Goal: Information Seeking & Learning: Learn about a topic

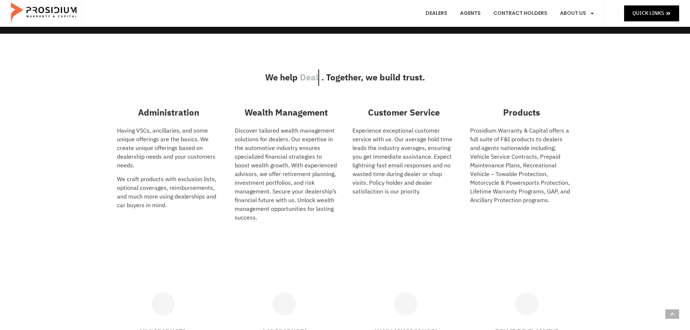
scroll to position [72, 0]
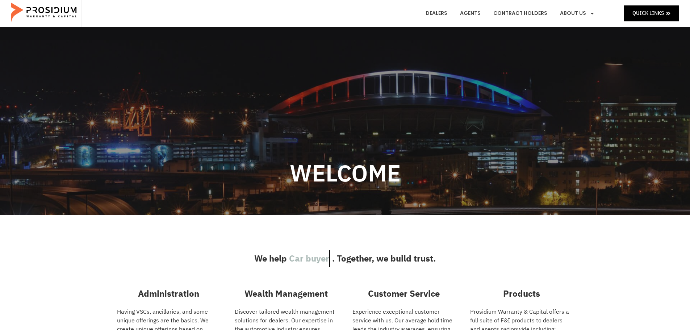
click at [575, 39] on link "Products" at bounding box center [590, 47] width 71 height 16
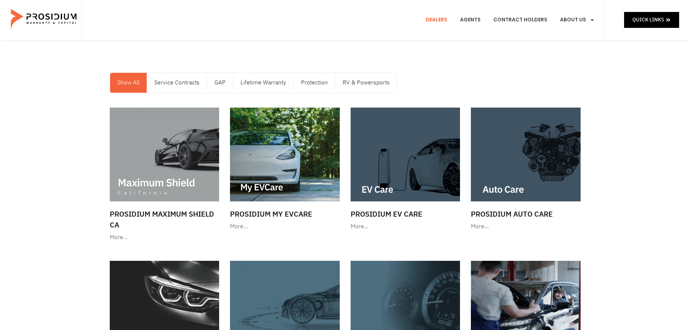
click at [433, 24] on link "Dealers" at bounding box center [436, 20] width 33 height 27
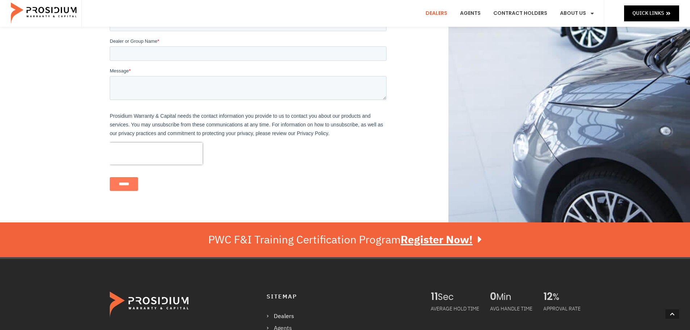
scroll to position [471, 0]
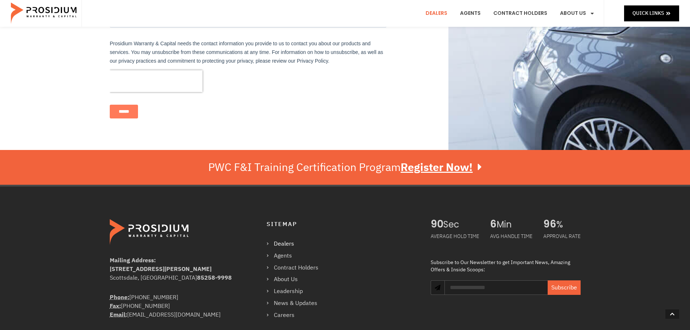
click at [433, 159] on u "Register Now!" at bounding box center [437, 167] width 72 height 16
